Goal: Find specific page/section: Find specific page/section

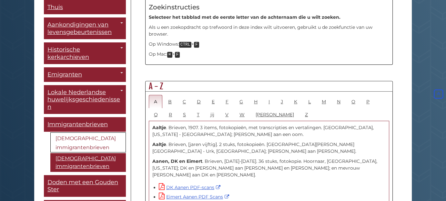
scroll to position [324, 0]
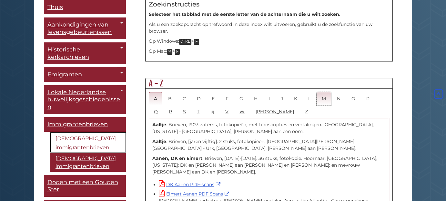
click at [322, 96] on font "M" at bounding box center [324, 99] width 4 height 6
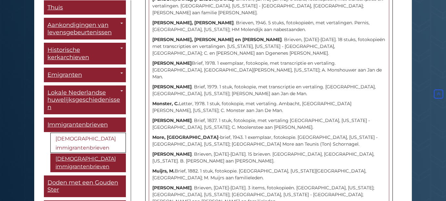
scroll to position [1256, 0]
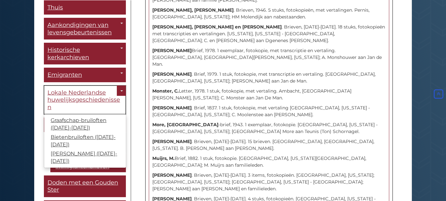
click at [90, 89] on font "Lokale Nederlandse huwelijksgeschiedenissen" at bounding box center [83, 100] width 73 height 22
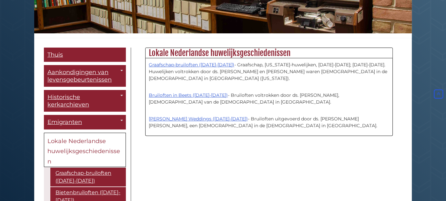
scroll to position [132, 0]
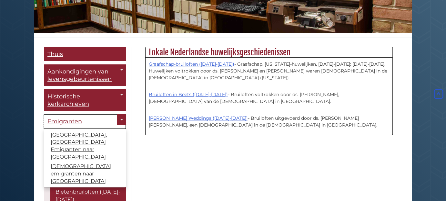
click at [76, 121] on font "Emigranten" at bounding box center [64, 121] width 35 height 7
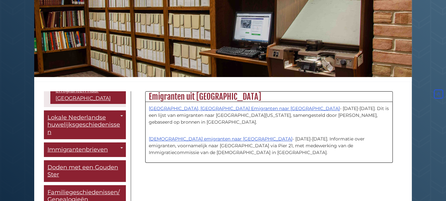
scroll to position [132, 0]
